Goal: Information Seeking & Learning: Learn about a topic

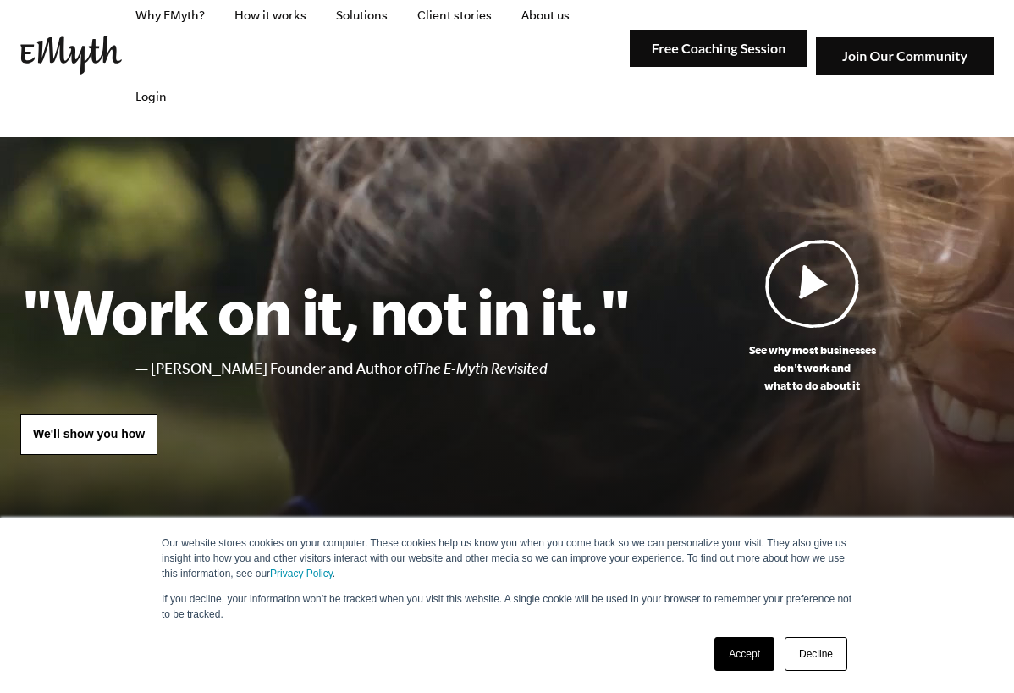
scroll to position [20, 0]
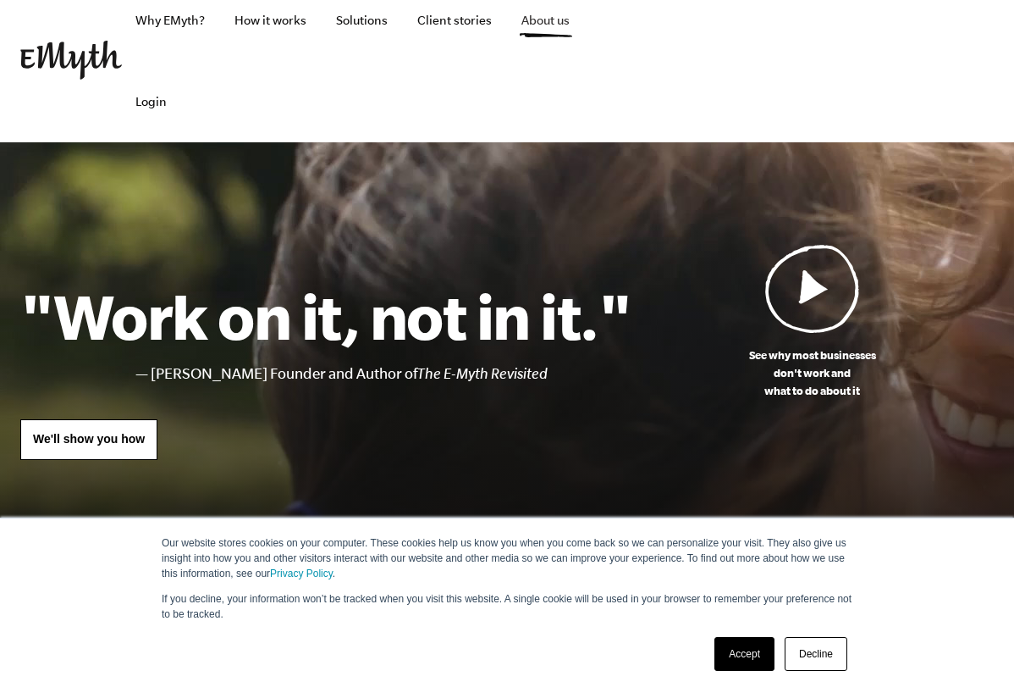
click at [552, 19] on link "About us" at bounding box center [545, 20] width 75 height 81
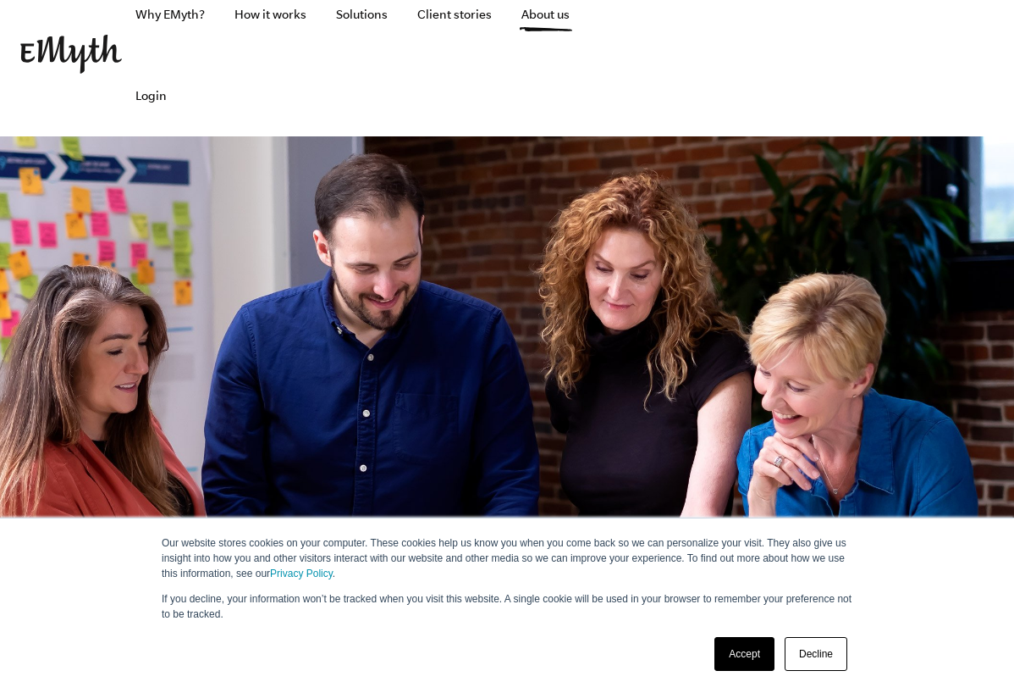
scroll to position [28, 0]
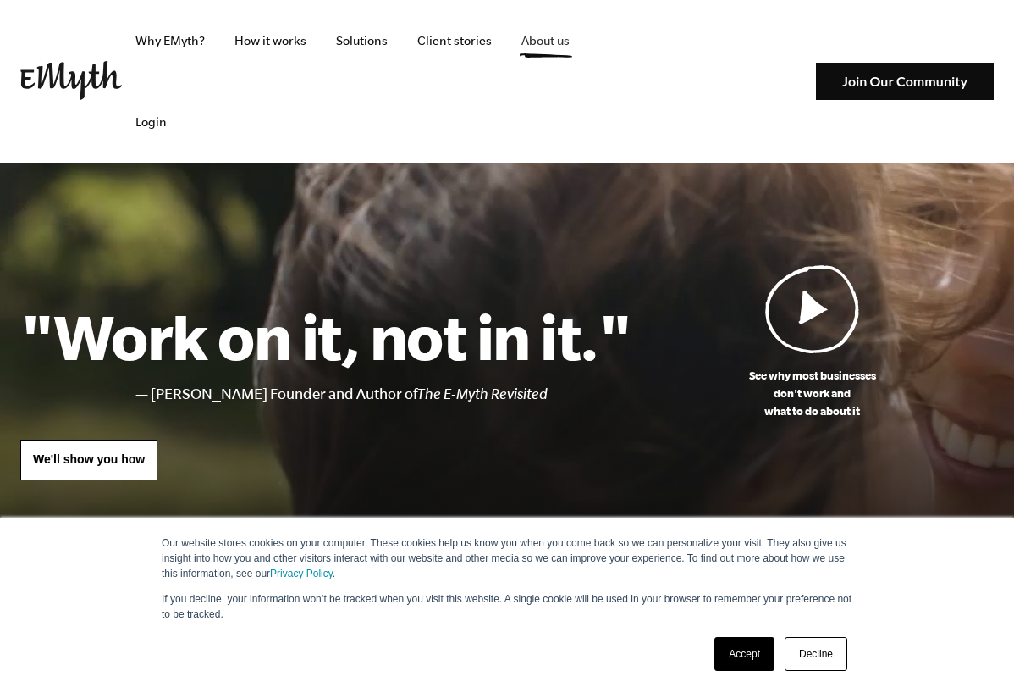
click at [555, 39] on link "About us" at bounding box center [545, 40] width 75 height 81
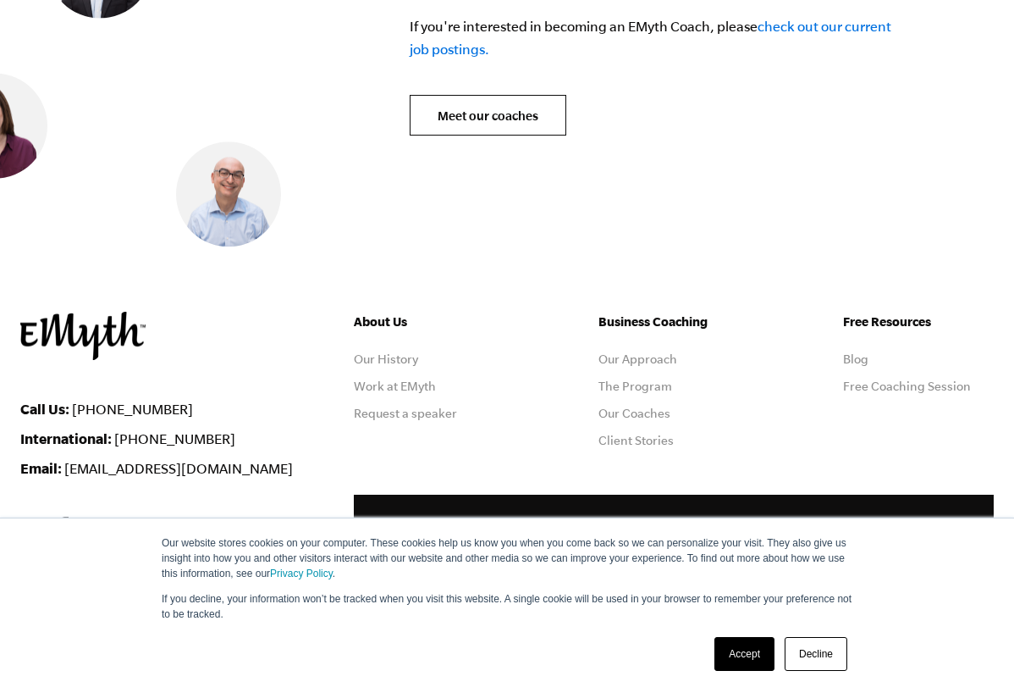
scroll to position [7230, 0]
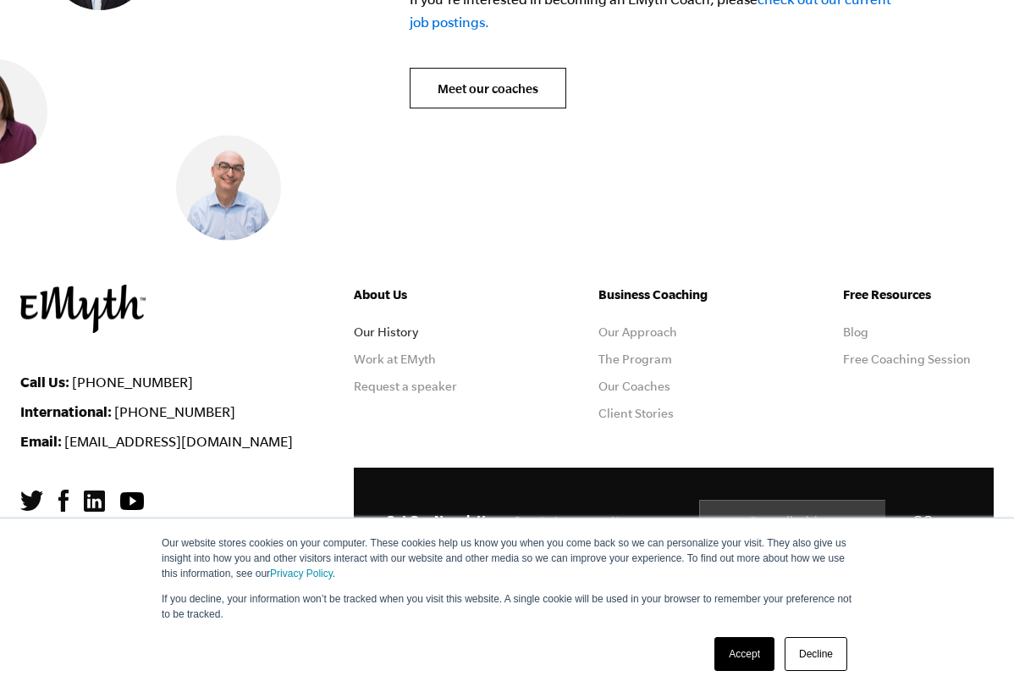
click at [387, 329] on link "Our History" at bounding box center [386, 332] width 64 height 14
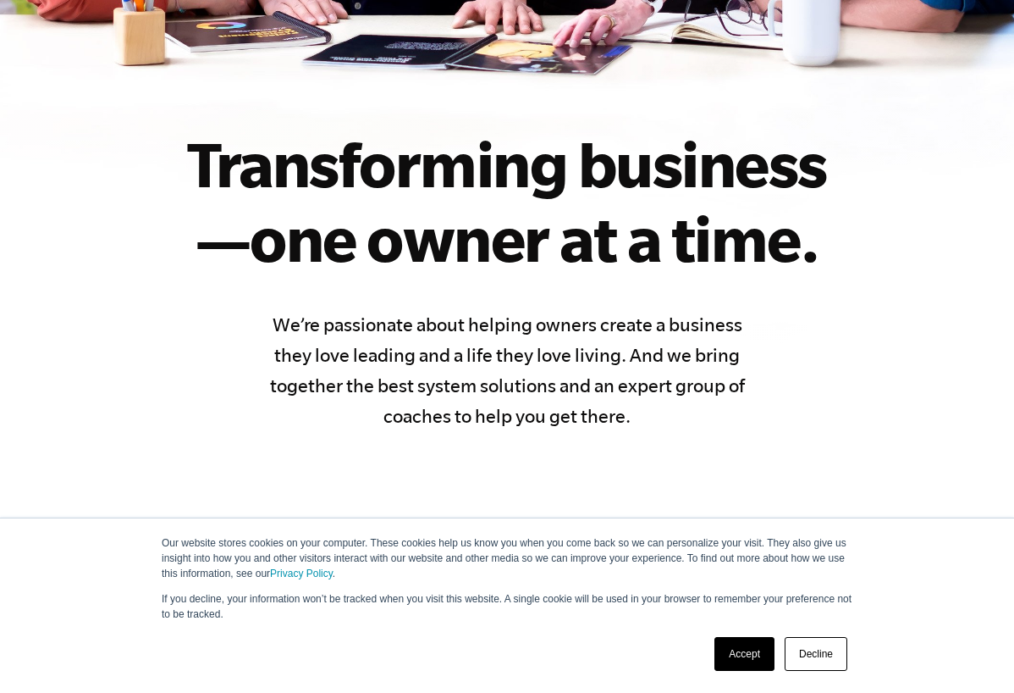
scroll to position [773, 0]
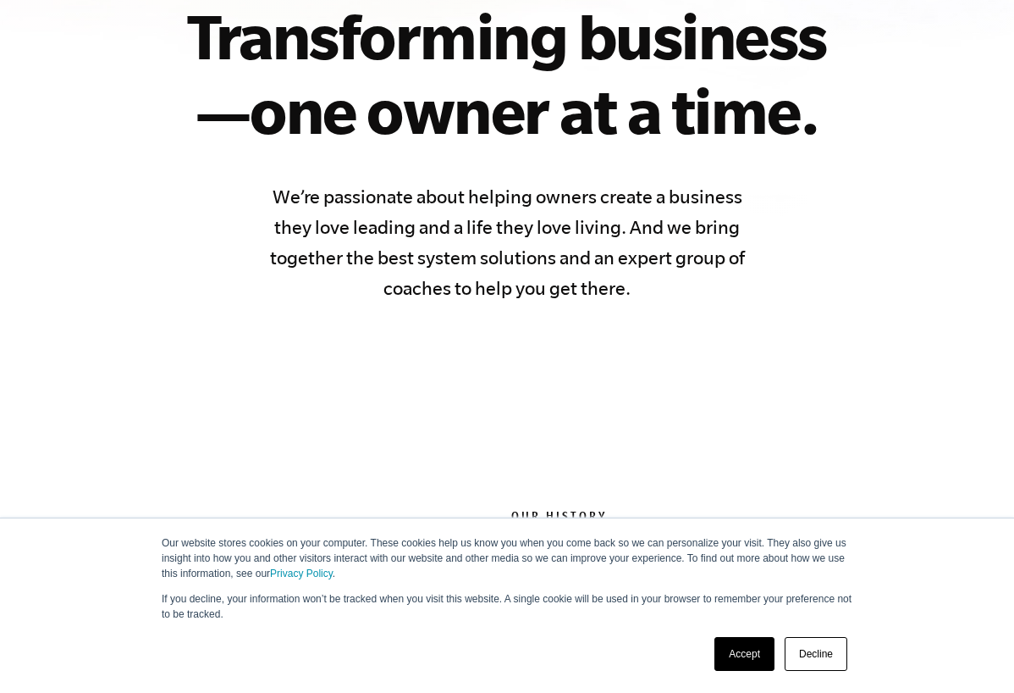
click at [745, 660] on link "Accept" at bounding box center [745, 654] width 60 height 34
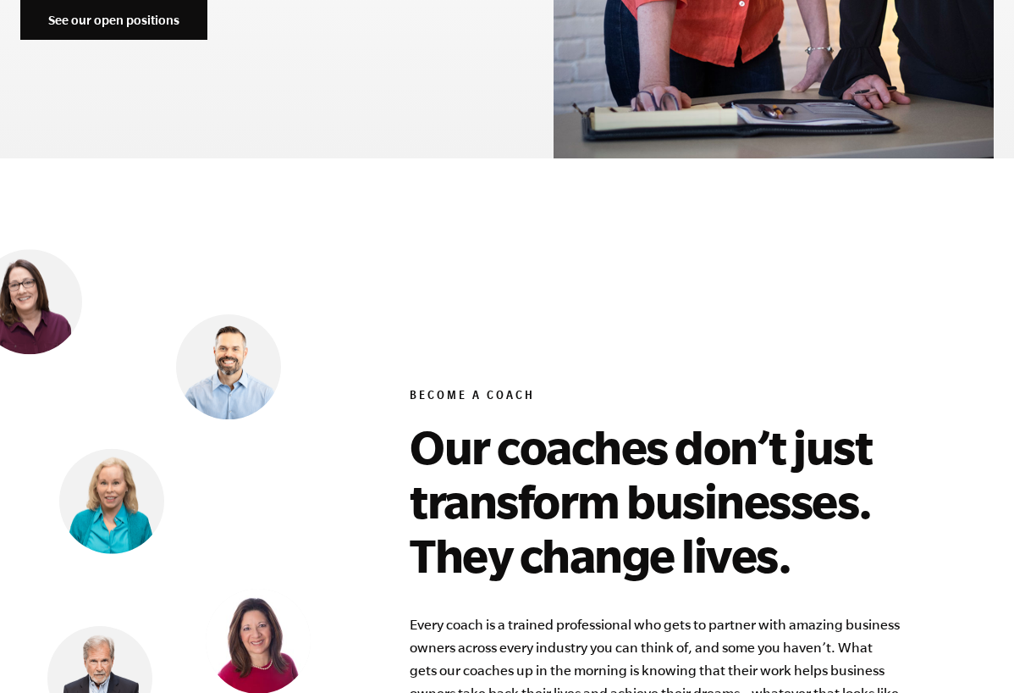
scroll to position [7230, 0]
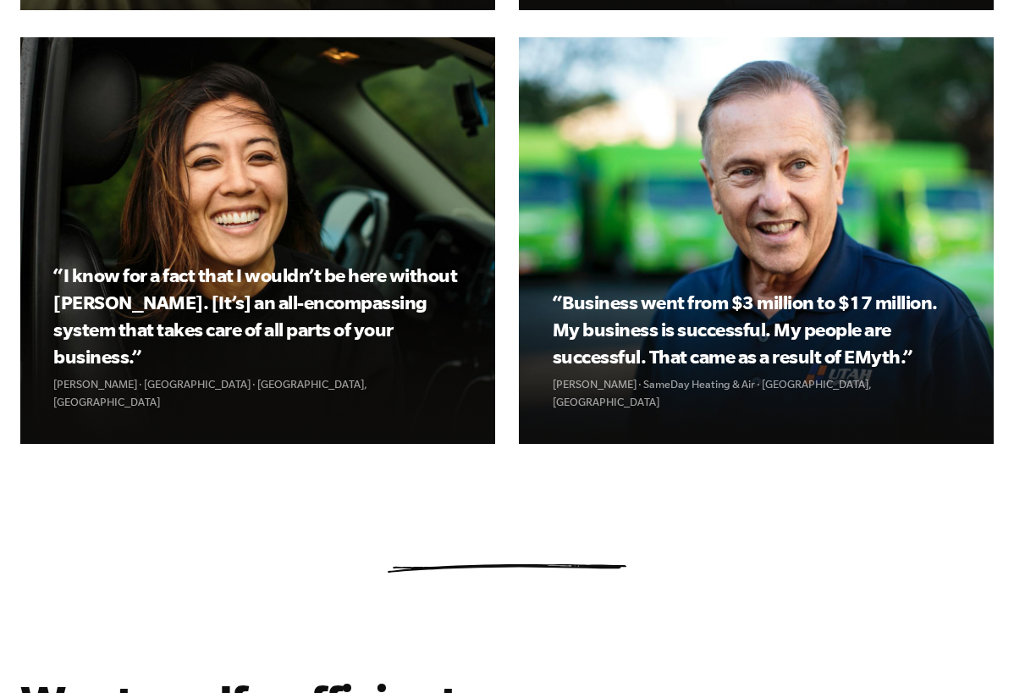
scroll to position [2454, 0]
